Goal: Book appointment/travel/reservation

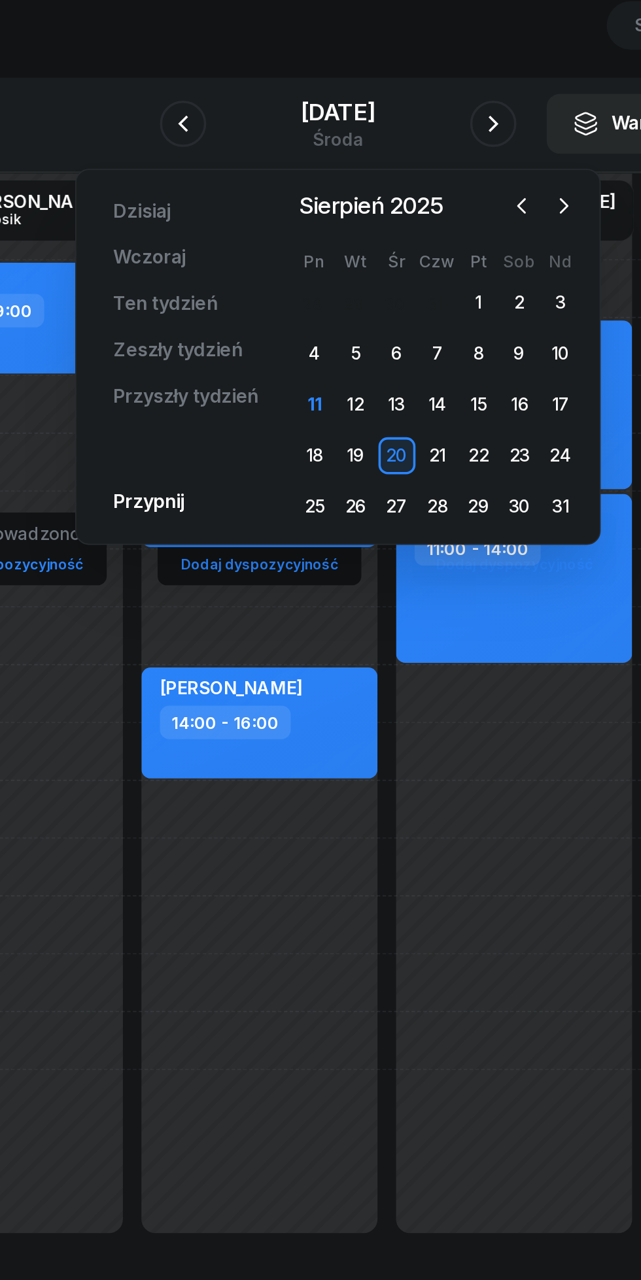
click at [330, 305] on div "12" at bounding box center [330, 305] width 21 height 21
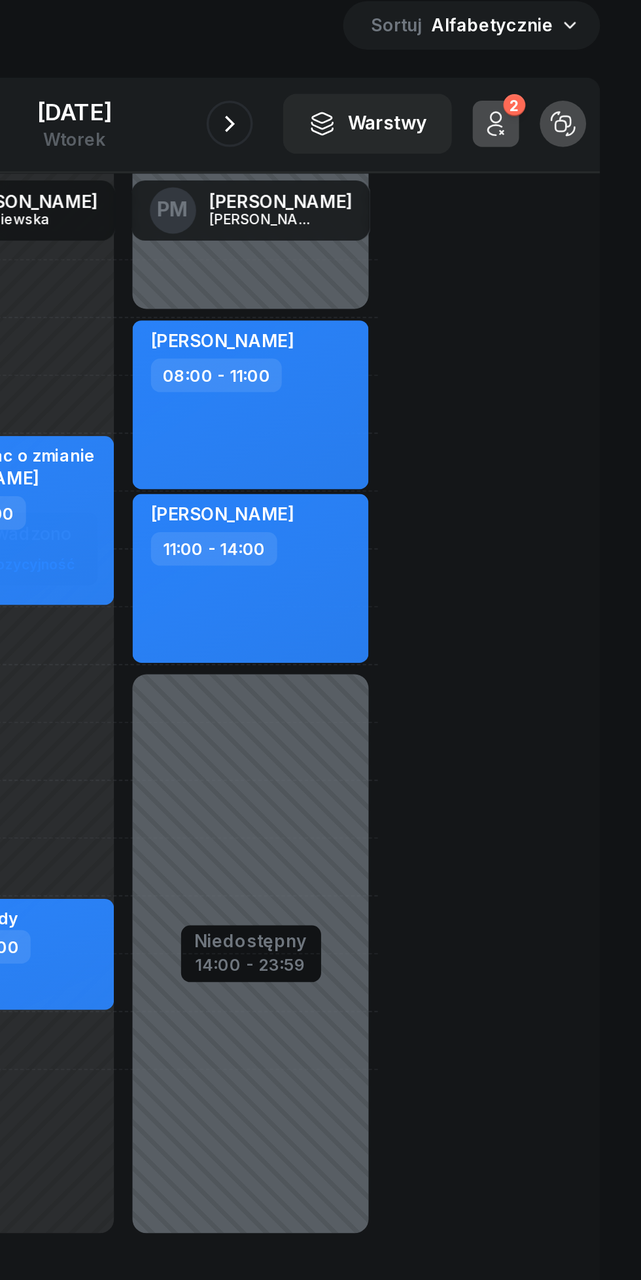
click at [569, 137] on div "2" at bounding box center [568, 136] width 12 height 12
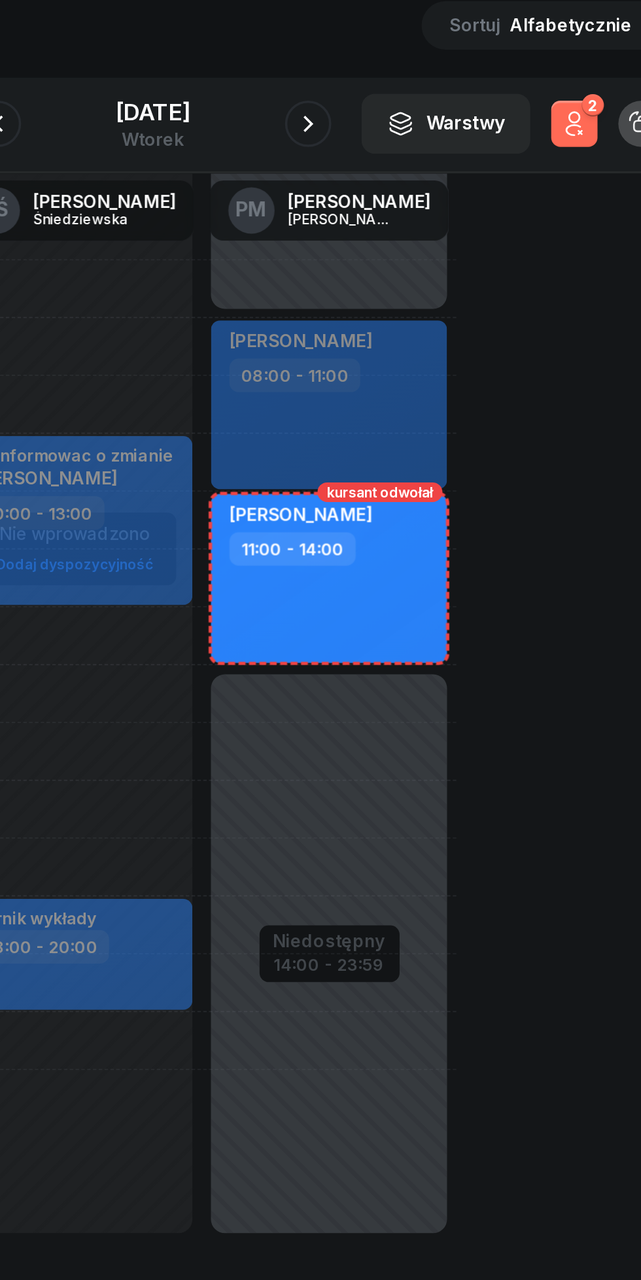
click at [557, 134] on button "2" at bounding box center [558, 146] width 26 height 26
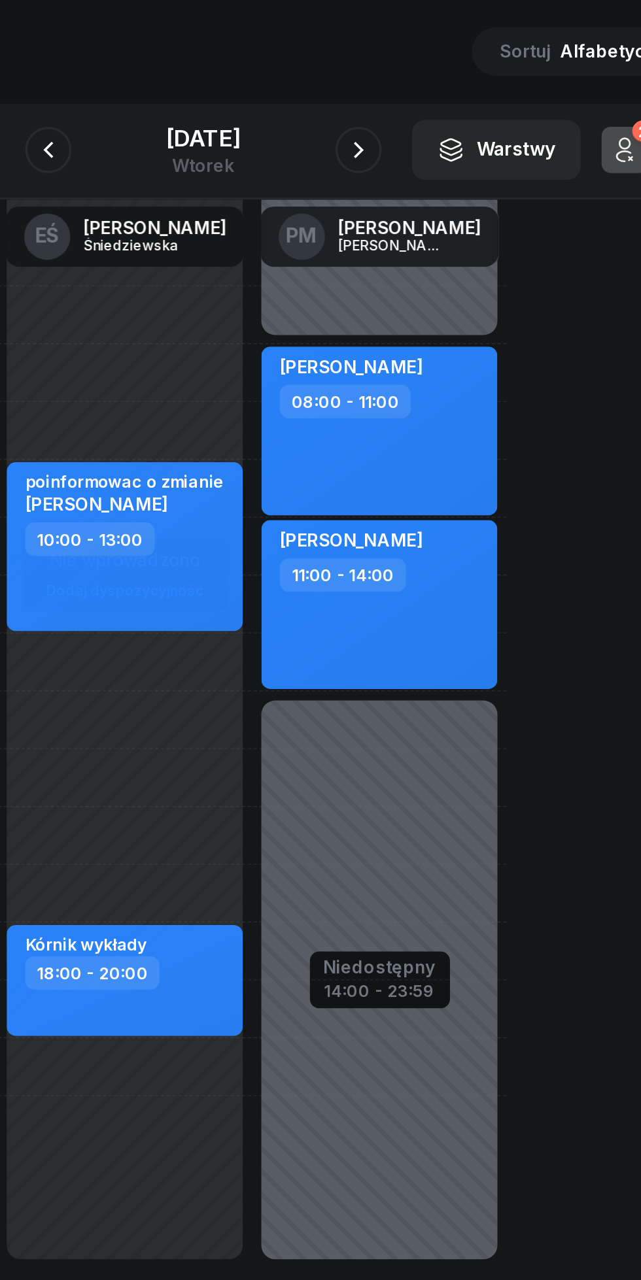
click at [407, 139] on button "button" at bounding box center [408, 146] width 26 height 26
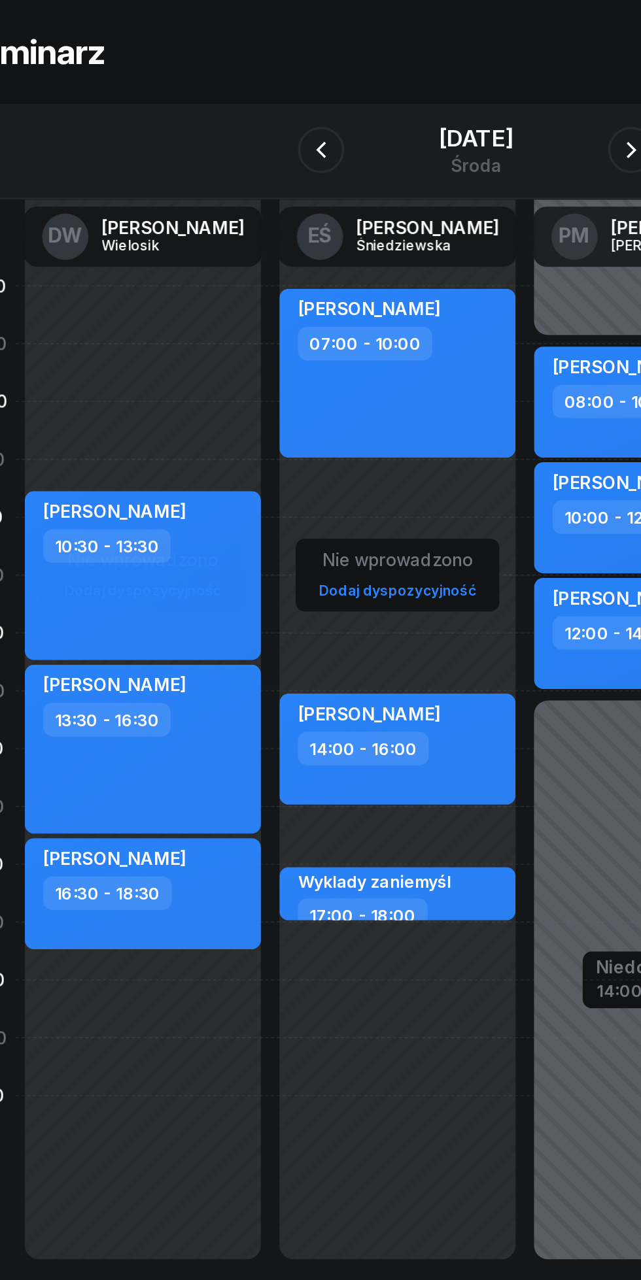
click at [321, 299] on div "[PERSON_NAME] 07:00 - 10:00" at bounding box center [275, 272] width 133 height 95
select select "07"
select select "10"
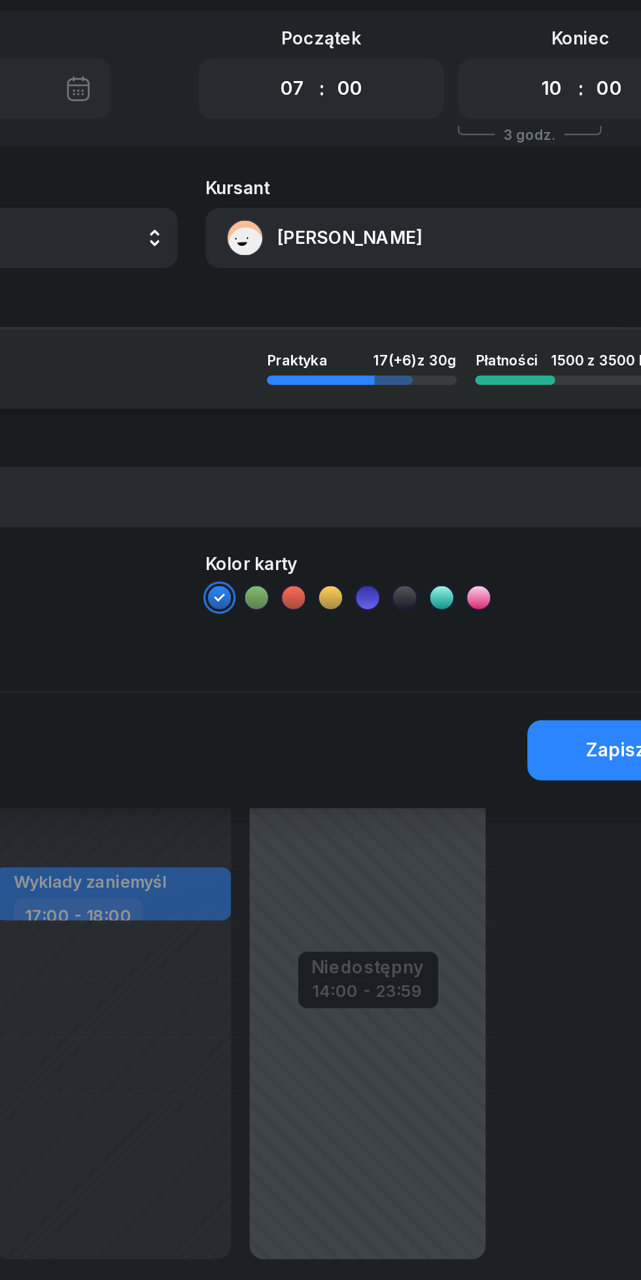
click at [430, 114] on div "00 01 02 03 04 05 06 07 08 09 10 11 12 13 14 15 16 17 18 19 20 21 22 23 : 00 05…" at bounding box center [393, 112] width 139 height 34
click at [417, 109] on select "00 05 10 15 20 25 30 35 40 45 50 55" at bounding box center [410, 111] width 25 height 27
select select "30"
click at [564, 114] on select "00 05 10 15 20 25 30 35 40 45 50 55" at bounding box center [556, 111] width 25 height 27
select select "30"
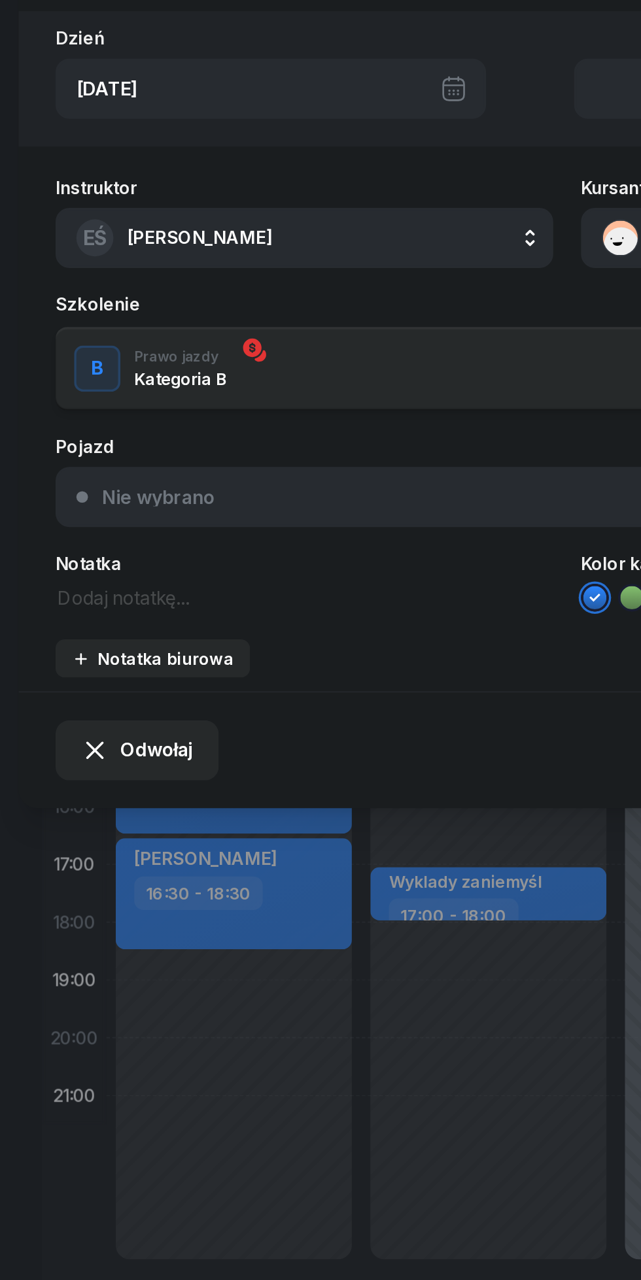
click at [181, 194] on button "EŚ [PERSON_NAME]" at bounding box center [171, 196] width 281 height 34
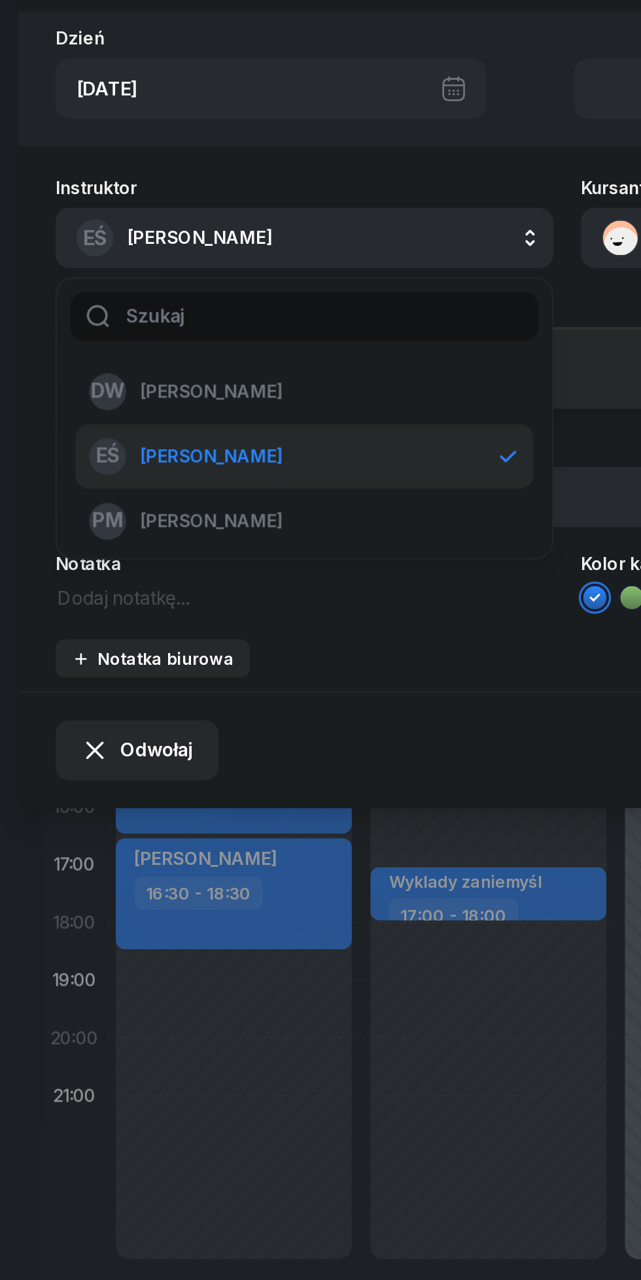
click at [148, 279] on span "[PERSON_NAME]" at bounding box center [119, 283] width 80 height 17
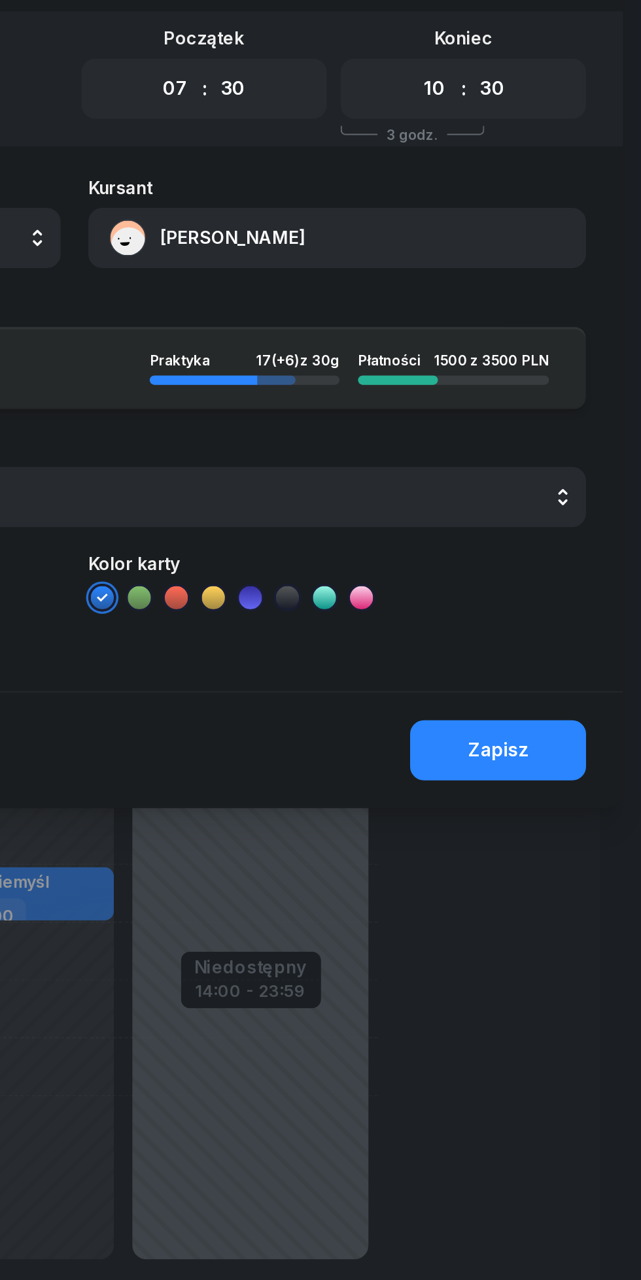
click at [564, 485] on div "Zapisz" at bounding box center [560, 485] width 34 height 17
